Goal: Navigation & Orientation: Find specific page/section

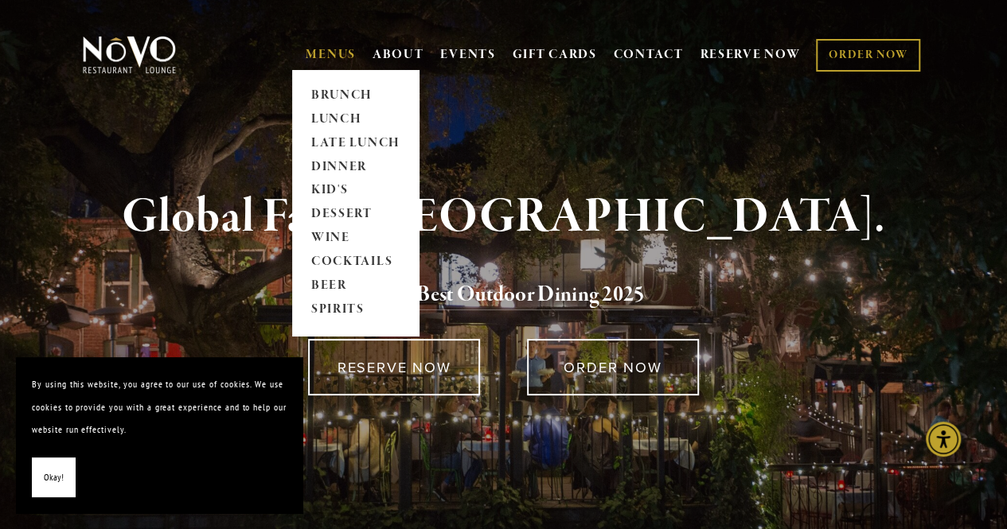
click at [325, 51] on link "MENUS" at bounding box center [331, 55] width 50 height 16
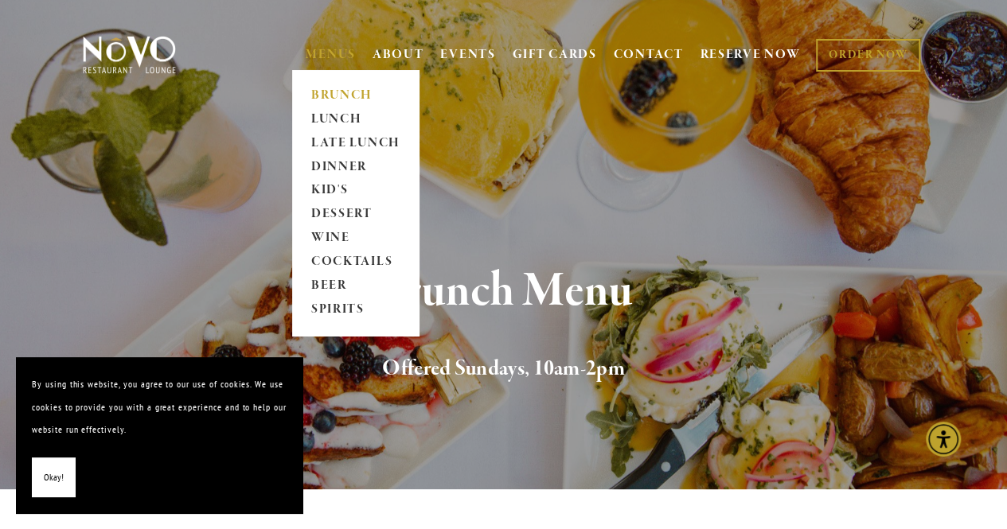
click at [310, 53] on link "MENUS" at bounding box center [331, 55] width 50 height 16
click at [331, 160] on link "DINNER" at bounding box center [356, 167] width 100 height 24
click at [337, 168] on link "DINNER" at bounding box center [356, 167] width 100 height 24
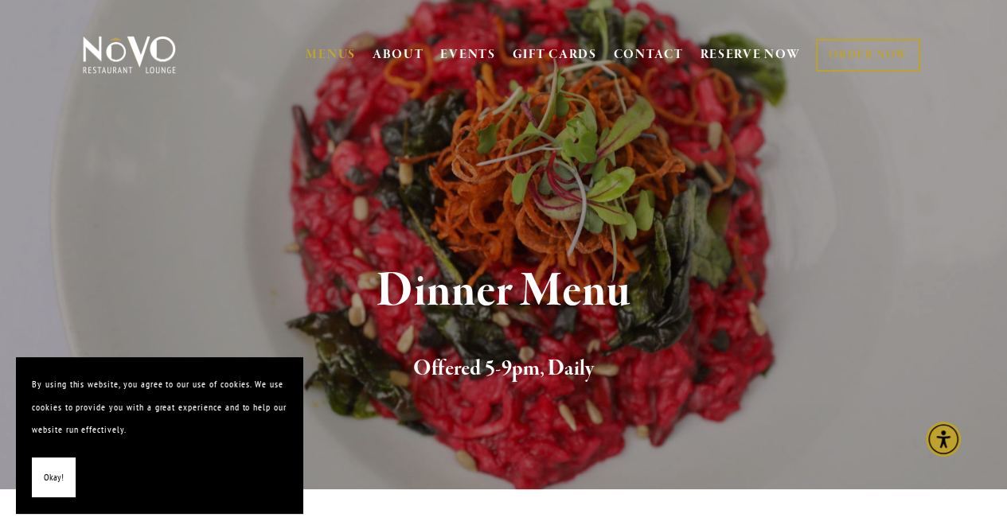
click at [48, 486] on span "Okay!" at bounding box center [54, 478] width 20 height 23
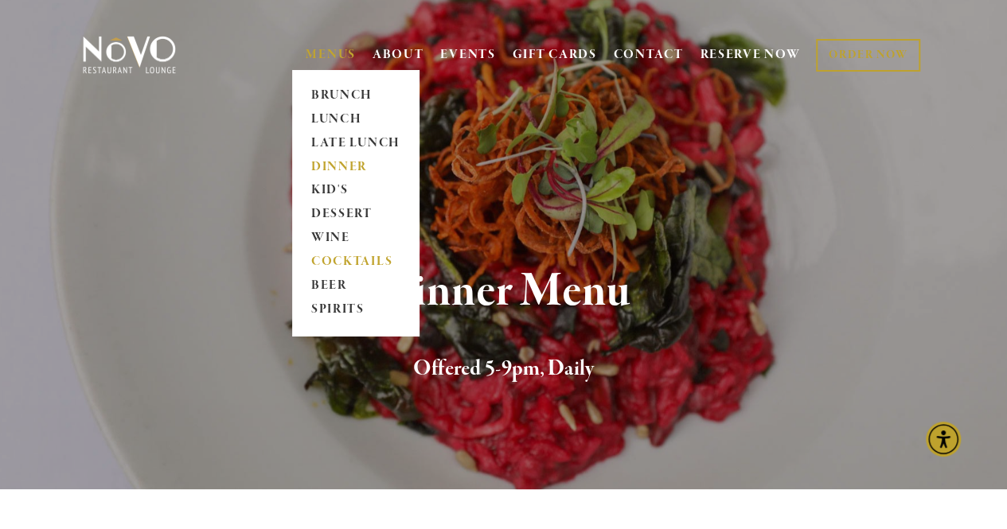
click at [330, 257] on link "COCKTAILS" at bounding box center [356, 263] width 100 height 24
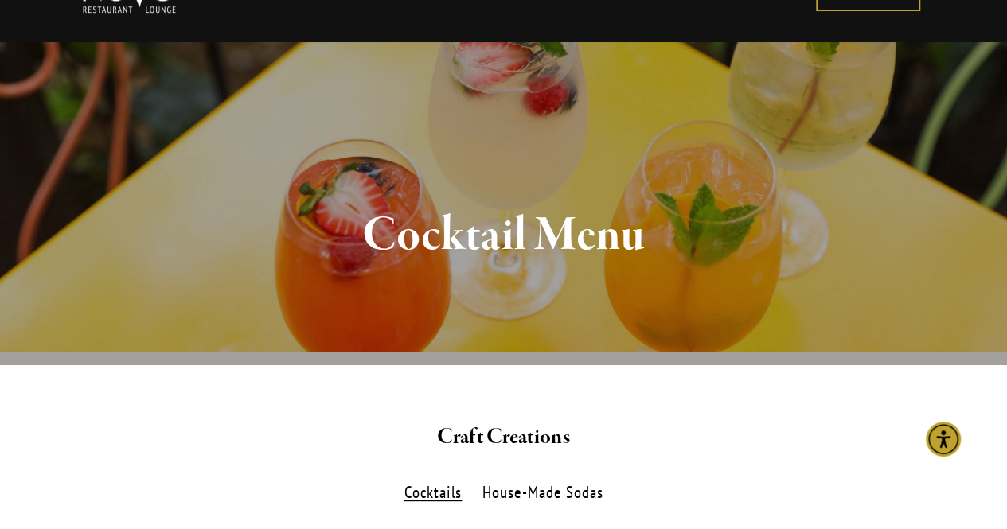
scroll to position [36, 0]
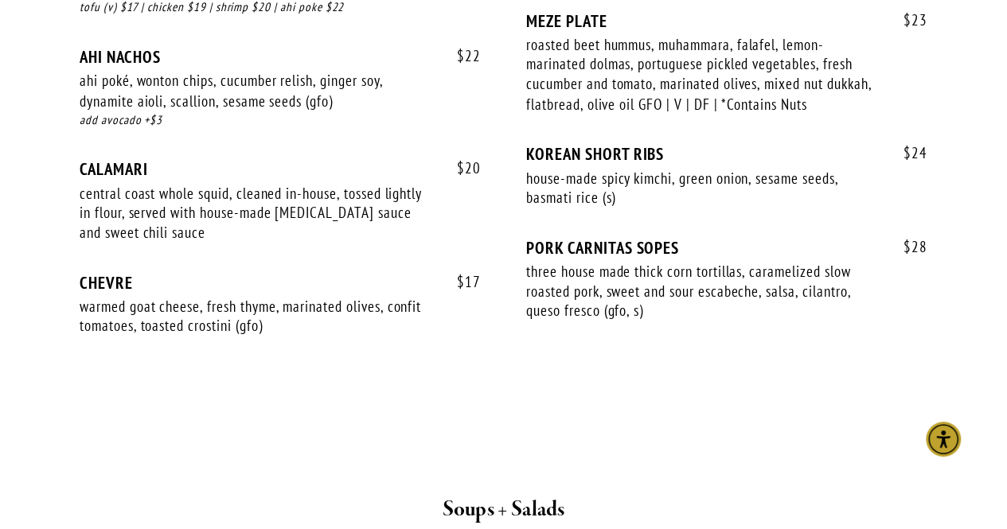
scroll to position [1368, 0]
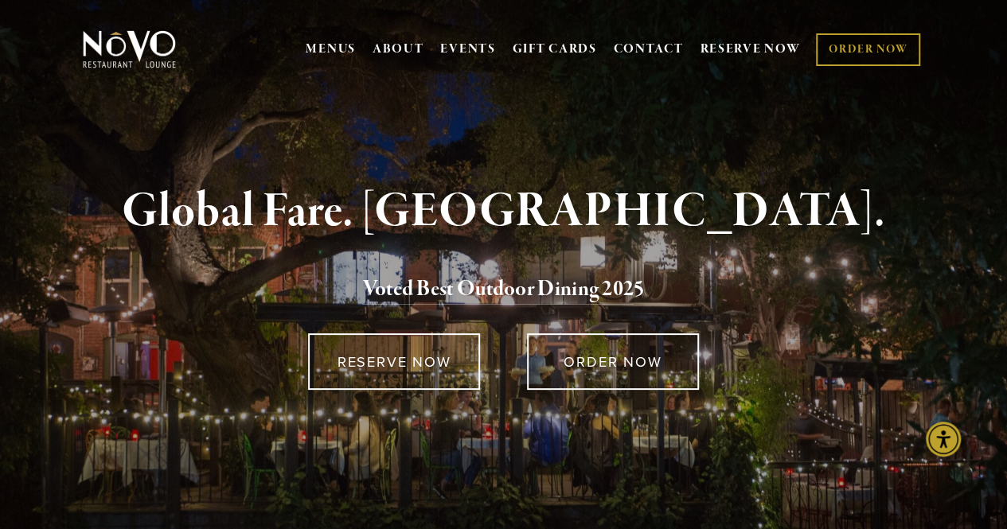
scroll to position [5, 0]
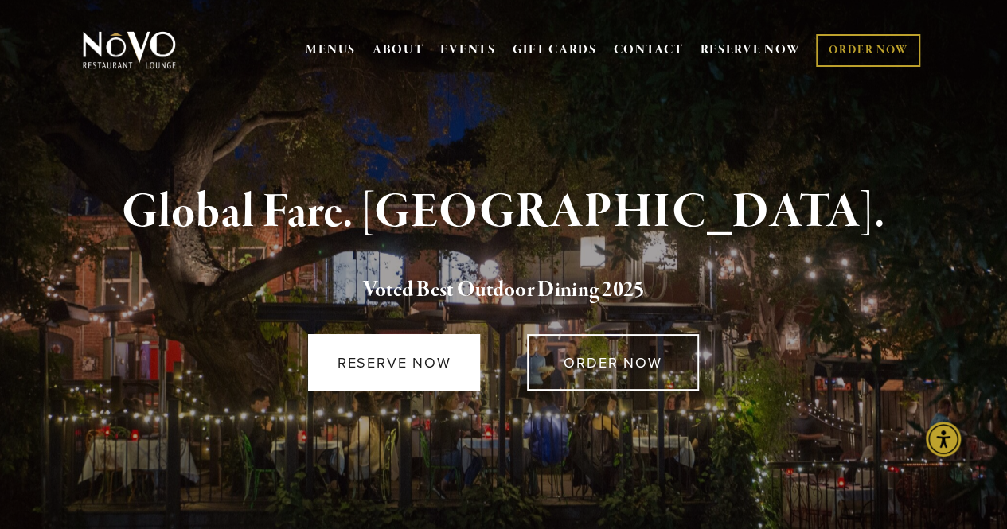
click at [396, 364] on link "RESERVE NOW" at bounding box center [394, 362] width 172 height 57
